Goal: Obtain resource: Download file/media

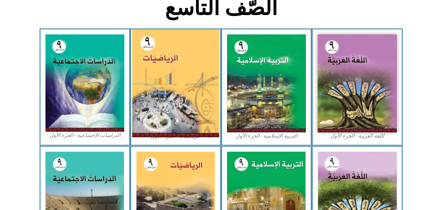
scroll to position [164, 0]
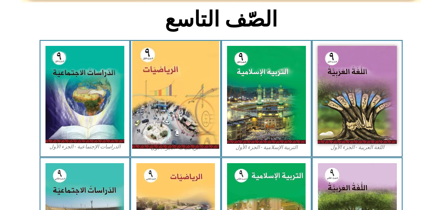
click at [161, 82] on img at bounding box center [175, 95] width 87 height 108
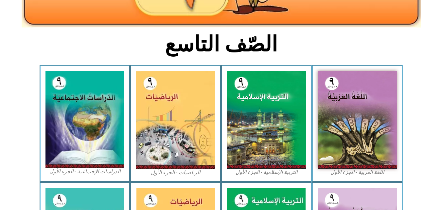
scroll to position [164, 0]
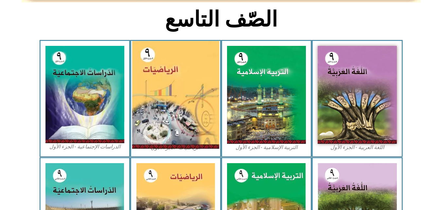
click at [175, 95] on img at bounding box center [175, 95] width 87 height 108
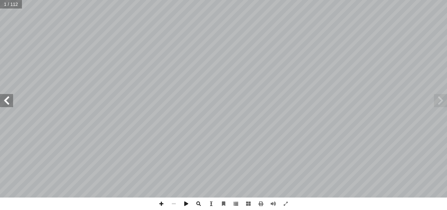
click at [234, 203] on span at bounding box center [236, 203] width 12 height 12
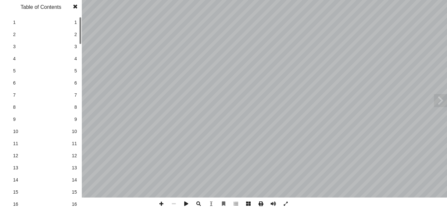
click at [261, 205] on span at bounding box center [261, 203] width 12 height 12
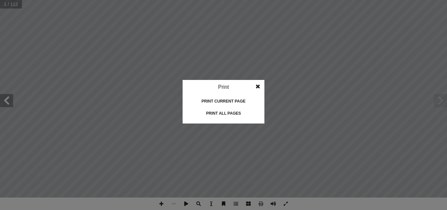
click at [236, 110] on div "Print all pages" at bounding box center [223, 113] width 65 height 10
